Goal: Task Accomplishment & Management: Manage account settings

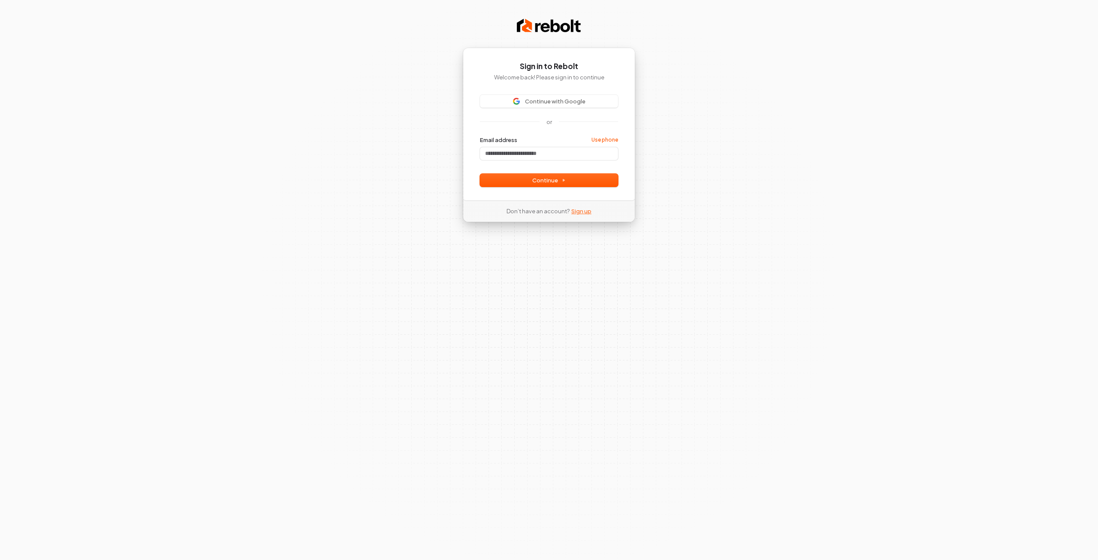
click at [585, 211] on link "Sign up" at bounding box center [581, 211] width 20 height 8
click at [339, 198] on div "Sign in to Rebolt Welcome back! Please sign in to continue Continue with Google…" at bounding box center [549, 280] width 1098 height 560
